Goal: Entertainment & Leisure: Consume media (video, audio)

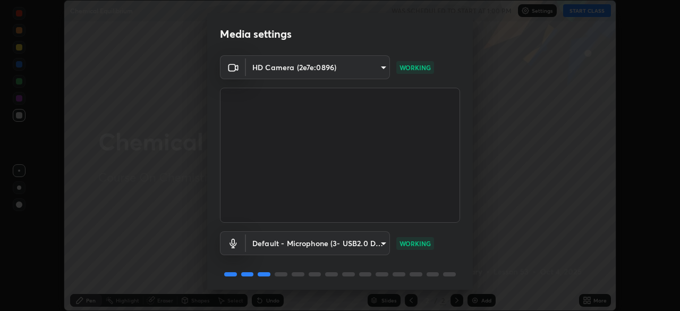
scroll to position [38, 0]
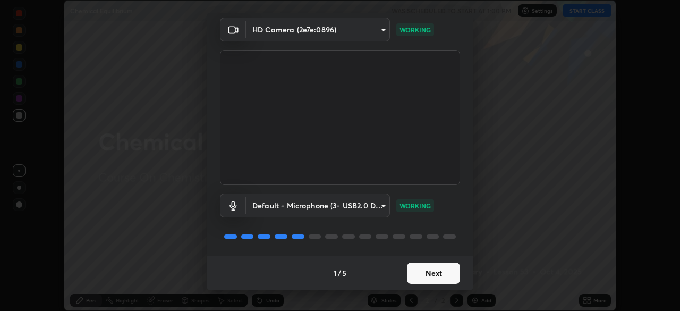
click at [418, 267] on button "Next" at bounding box center [433, 273] width 53 height 21
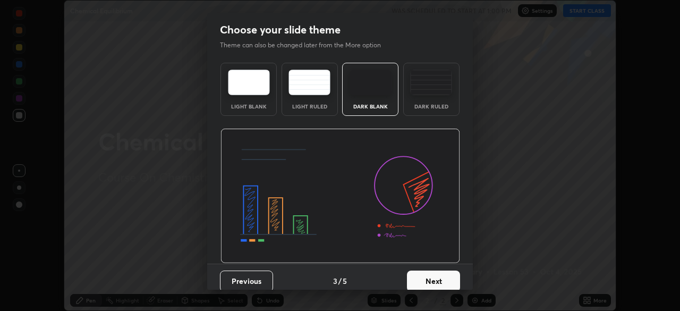
click at [426, 272] on button "Next" at bounding box center [433, 281] width 53 height 21
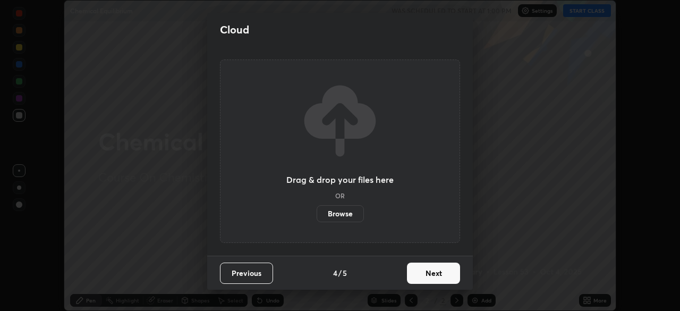
click at [424, 271] on button "Next" at bounding box center [433, 273] width 53 height 21
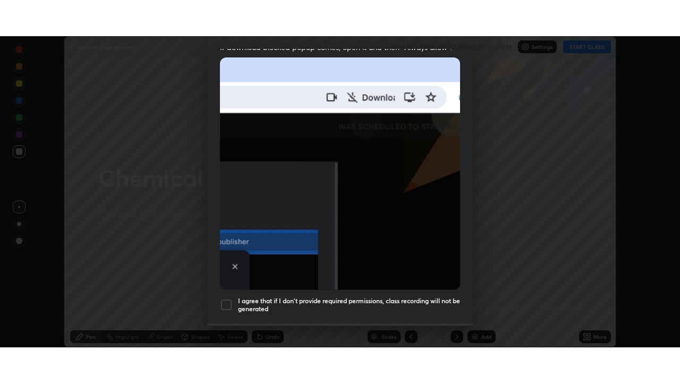
scroll to position [255, 0]
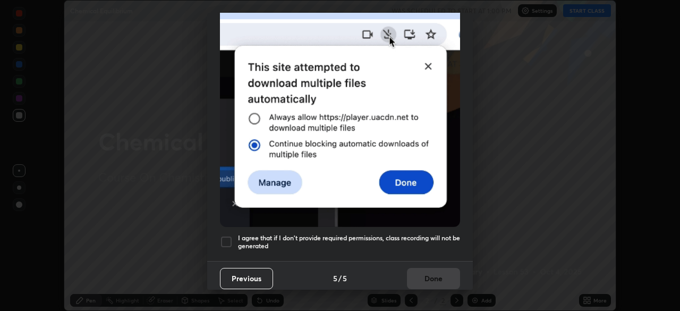
click at [225, 238] on div at bounding box center [226, 241] width 13 height 13
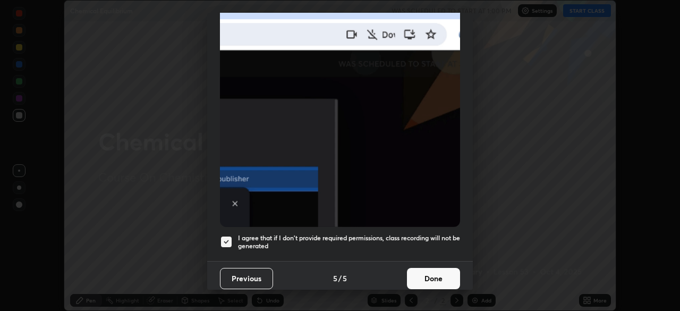
click at [441, 271] on button "Done" at bounding box center [433, 278] width 53 height 21
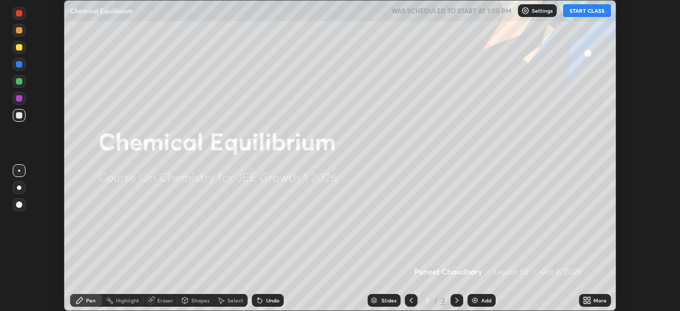
click at [587, 12] on button "START CLASS" at bounding box center [587, 10] width 48 height 13
click at [589, 300] on icon at bounding box center [587, 300] width 9 height 9
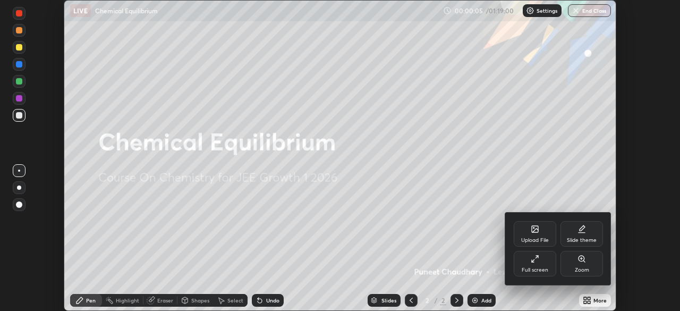
click at [541, 265] on div "Full screen" at bounding box center [535, 264] width 43 height 26
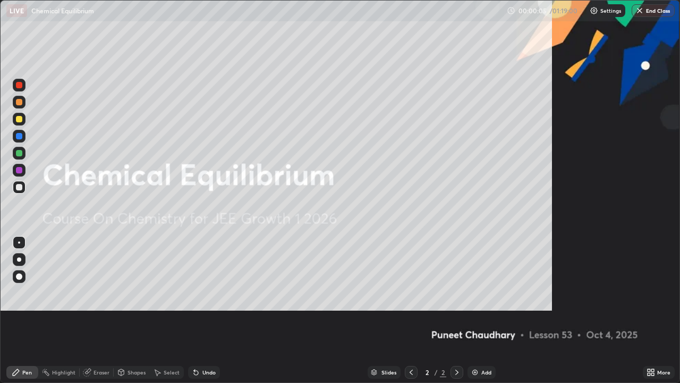
scroll to position [383, 680]
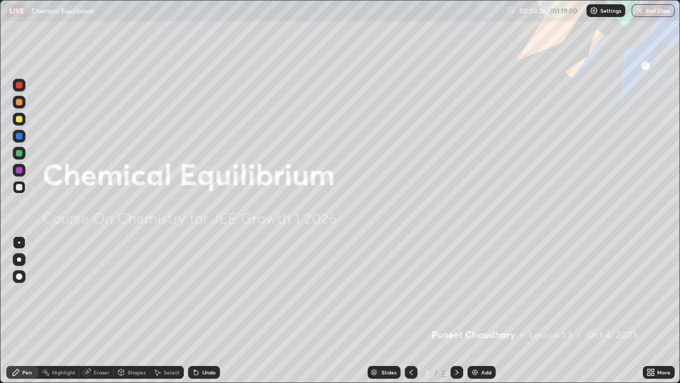
click at [486, 310] on div "Add" at bounding box center [487, 371] width 10 height 5
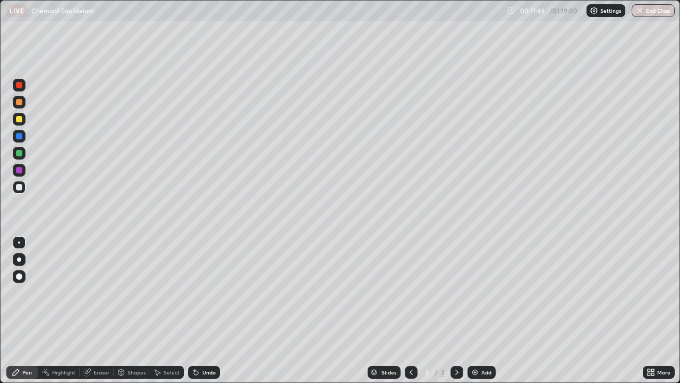
scroll to position [52764, 52467]
click at [103, 310] on div "Eraser" at bounding box center [102, 371] width 16 height 5
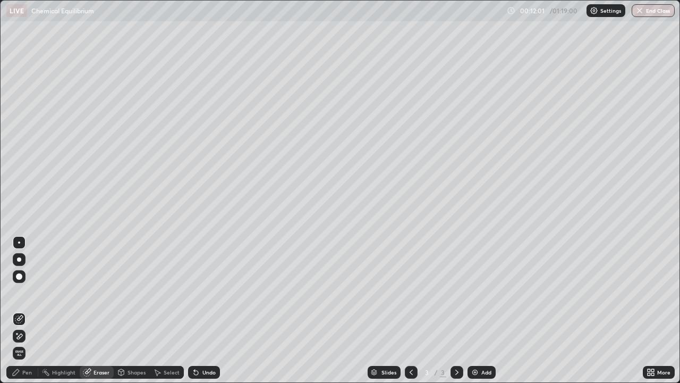
click at [28, 310] on div "Pen" at bounding box center [27, 371] width 10 height 5
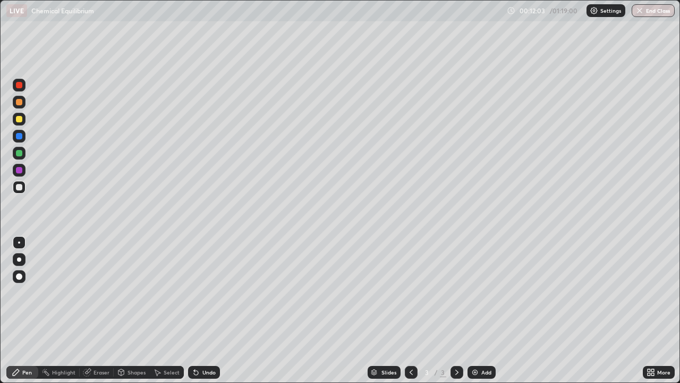
click at [19, 259] on div at bounding box center [19, 259] width 4 height 4
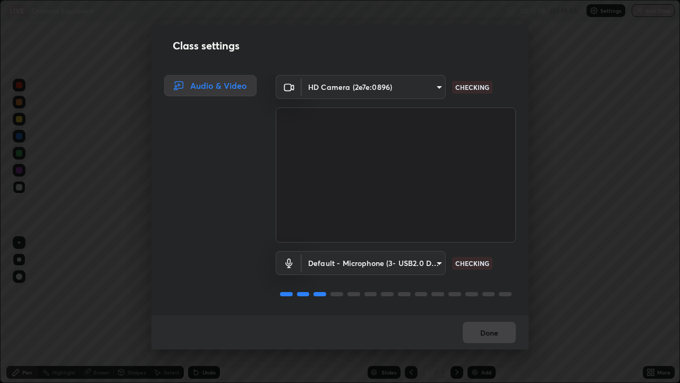
scroll to position [1, 0]
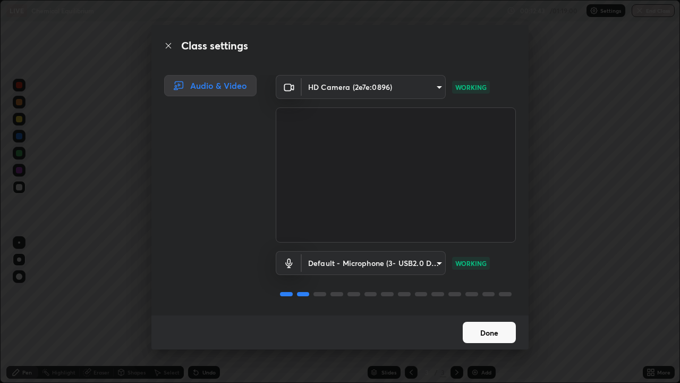
click at [488, 310] on button "Done" at bounding box center [489, 332] width 53 height 21
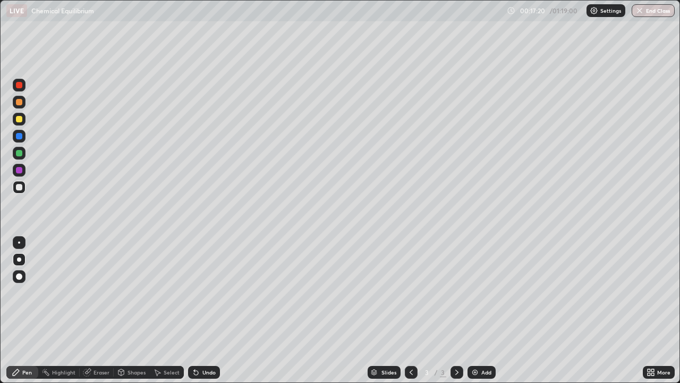
click at [22, 120] on div at bounding box center [19, 119] width 6 height 6
click at [487, 310] on div "Add" at bounding box center [487, 371] width 10 height 5
click at [406, 310] on div at bounding box center [411, 372] width 13 height 13
click at [484, 310] on div "Add" at bounding box center [487, 371] width 10 height 5
click at [410, 310] on icon at bounding box center [411, 371] width 3 height 5
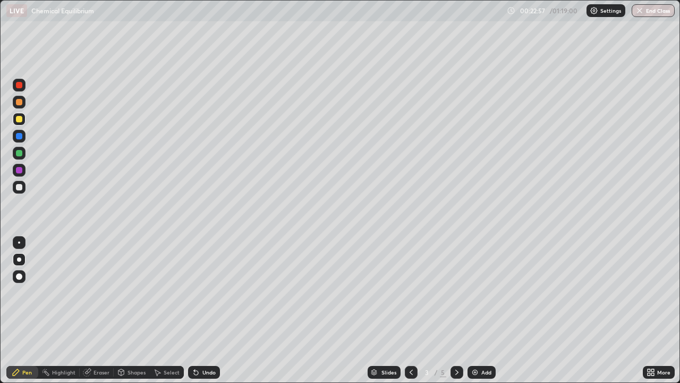
click at [456, 310] on icon at bounding box center [457, 372] width 9 height 9
click at [455, 310] on icon at bounding box center [457, 372] width 9 height 9
click at [486, 310] on div "Add" at bounding box center [487, 371] width 10 height 5
click at [21, 186] on div at bounding box center [19, 187] width 6 height 6
click at [98, 310] on div "Eraser" at bounding box center [102, 371] width 16 height 5
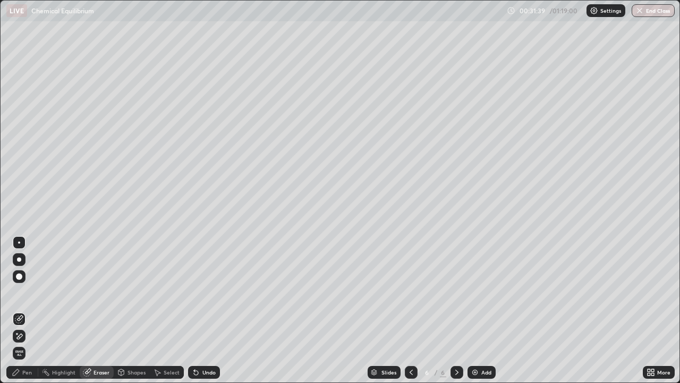
click at [28, 310] on div "Pen" at bounding box center [27, 371] width 10 height 5
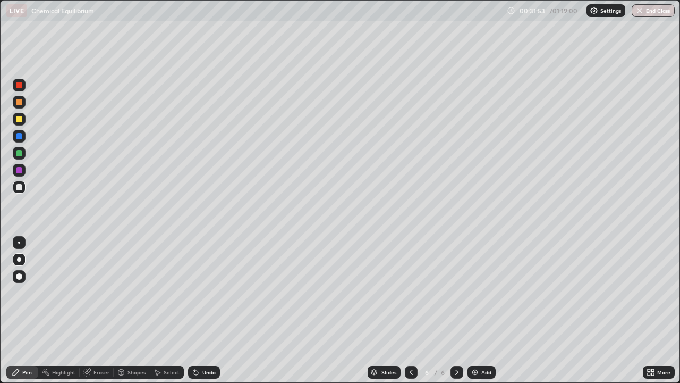
click at [98, 310] on div "Eraser" at bounding box center [102, 371] width 16 height 5
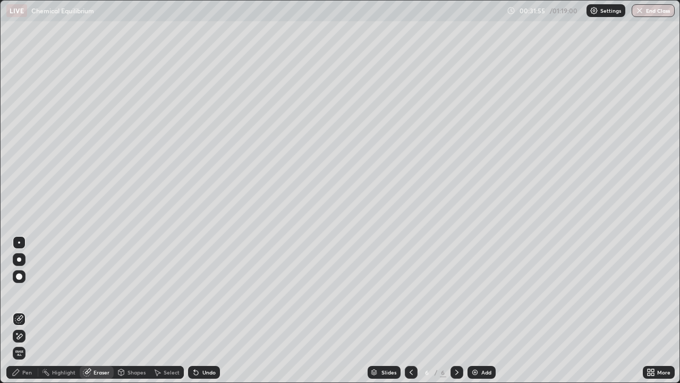
click at [28, 310] on div "Pen" at bounding box center [27, 371] width 10 height 5
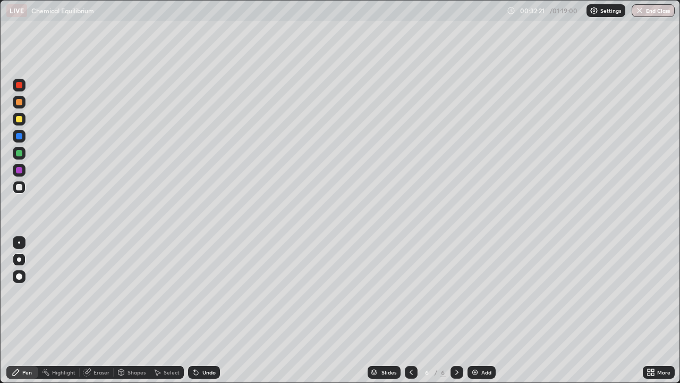
click at [207, 310] on div "Undo" at bounding box center [208, 371] width 13 height 5
click at [206, 310] on div "Undo" at bounding box center [208, 371] width 13 height 5
click at [21, 120] on div at bounding box center [19, 119] width 6 height 6
click at [483, 310] on div "Add" at bounding box center [487, 371] width 10 height 5
click at [209, 310] on div "Undo" at bounding box center [208, 371] width 13 height 5
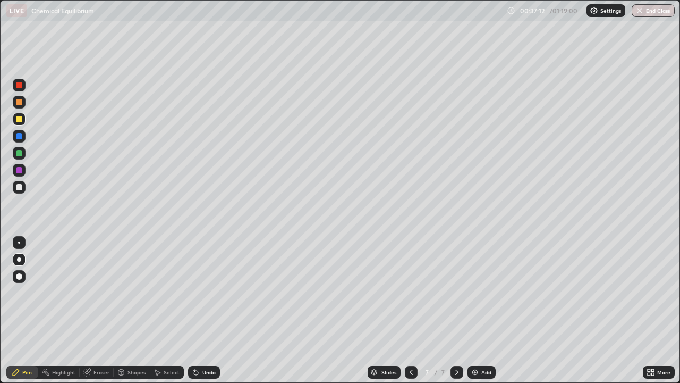
click at [215, 310] on div "Undo" at bounding box center [204, 372] width 32 height 13
click at [19, 186] on div at bounding box center [19, 187] width 6 height 6
click at [19, 120] on div at bounding box center [19, 119] width 6 height 6
click at [411, 310] on icon at bounding box center [411, 372] width 9 height 9
click at [456, 310] on icon at bounding box center [457, 372] width 9 height 9
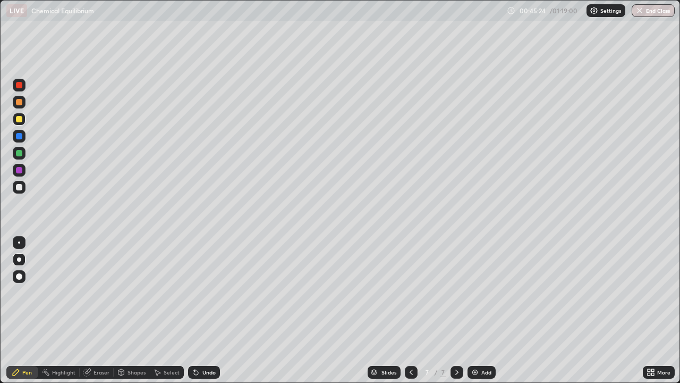
click at [484, 310] on div "Add" at bounding box center [487, 371] width 10 height 5
click at [18, 185] on div at bounding box center [19, 187] width 6 height 6
click at [19, 120] on div at bounding box center [19, 119] width 6 height 6
click at [214, 310] on div "Undo" at bounding box center [202, 371] width 36 height 21
click at [217, 310] on div "Undo" at bounding box center [202, 371] width 36 height 21
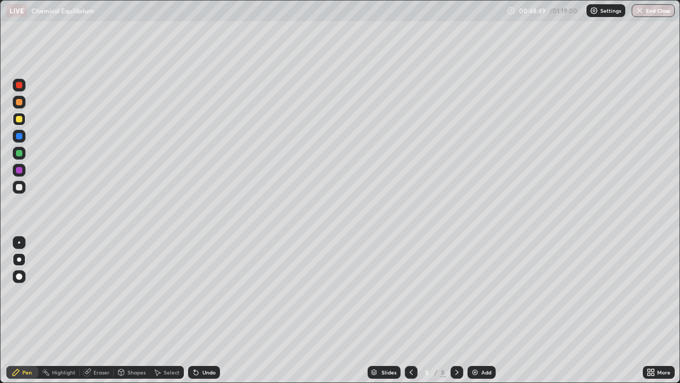
click at [18, 154] on div at bounding box center [19, 153] width 6 height 6
click at [22, 116] on div at bounding box center [19, 119] width 6 height 6
click at [21, 170] on div at bounding box center [19, 170] width 6 height 6
click at [19, 187] on div at bounding box center [19, 187] width 6 height 6
click at [592, 310] on div "Slides 8 / 8 Add" at bounding box center [431, 371] width 423 height 21
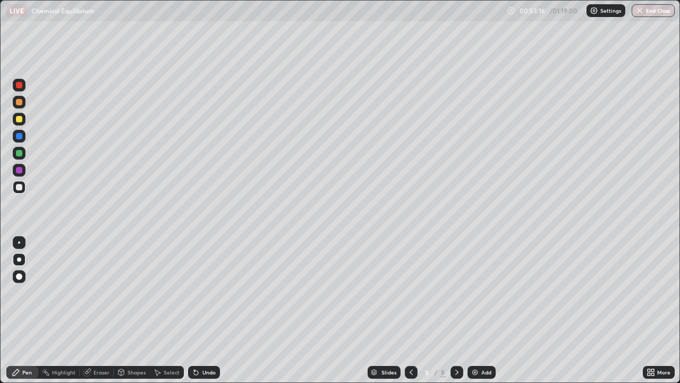
click at [511, 310] on div "Slides 8 / 8 Add" at bounding box center [431, 371] width 423 height 21
click at [521, 310] on div "Slides 8 / 8 Add" at bounding box center [431, 371] width 423 height 21
click at [520, 310] on div "Slides 8 / 8 Add" at bounding box center [431, 371] width 423 height 21
click at [484, 310] on div "Add" at bounding box center [487, 371] width 10 height 5
click at [102, 310] on div "Eraser" at bounding box center [102, 371] width 16 height 5
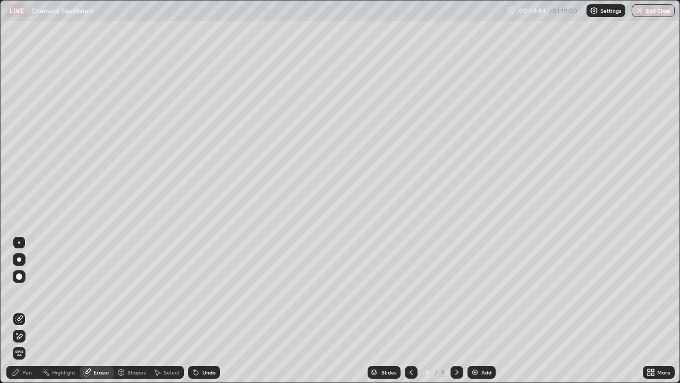
click at [30, 310] on div "Pen" at bounding box center [27, 371] width 10 height 5
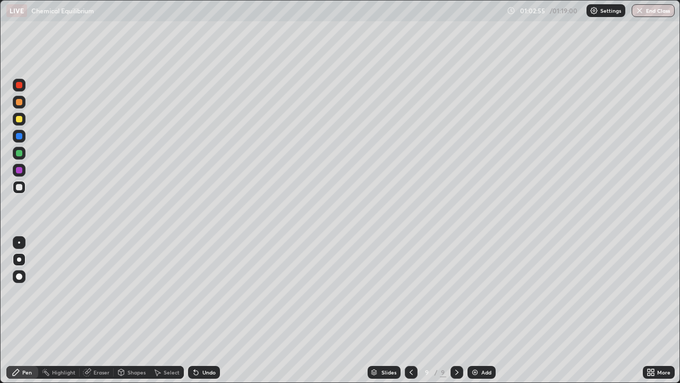
click at [98, 310] on div "Eraser" at bounding box center [102, 371] width 16 height 5
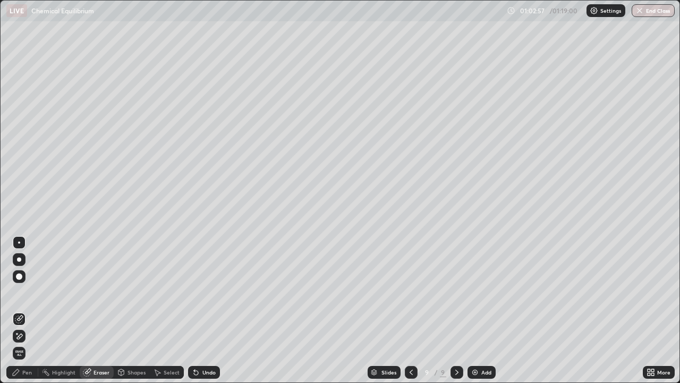
click at [29, 310] on div "Pen" at bounding box center [27, 371] width 10 height 5
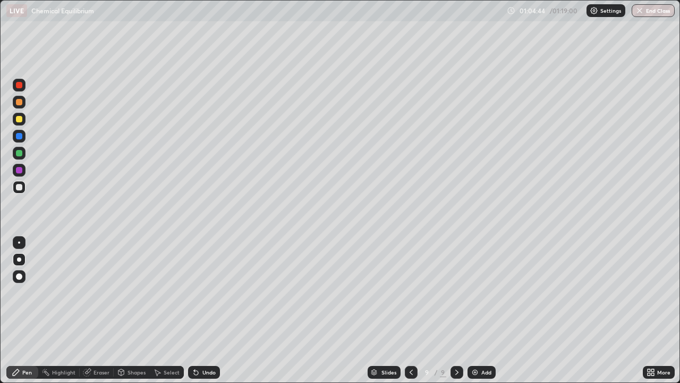
click at [656, 9] on button "End Class" at bounding box center [653, 10] width 43 height 13
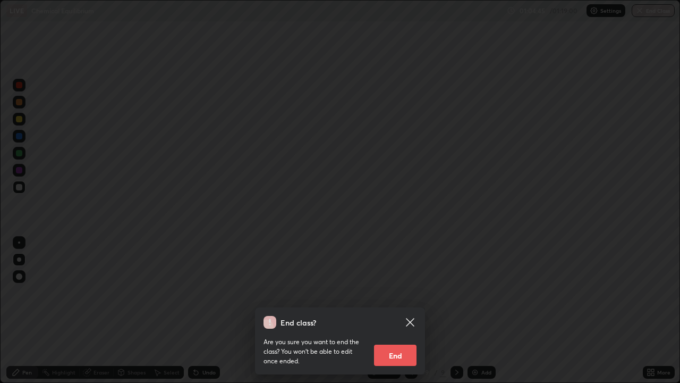
click at [390, 310] on button "End" at bounding box center [395, 354] width 43 height 21
